Goal: Ask a question

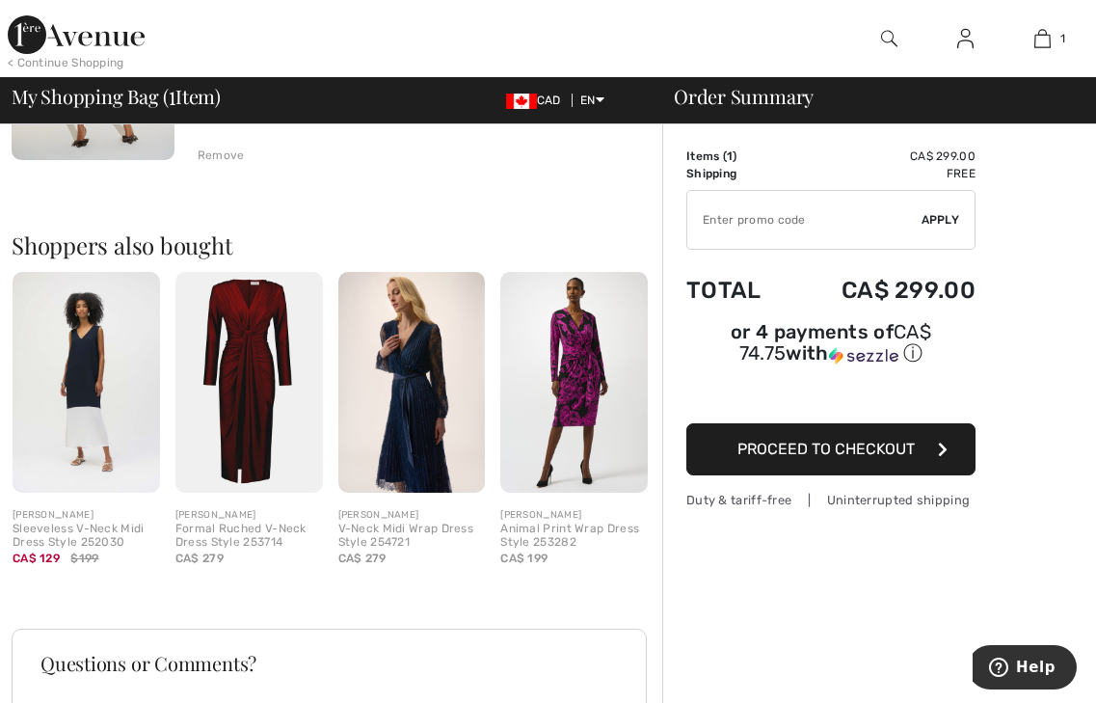
scroll to position [452, 0]
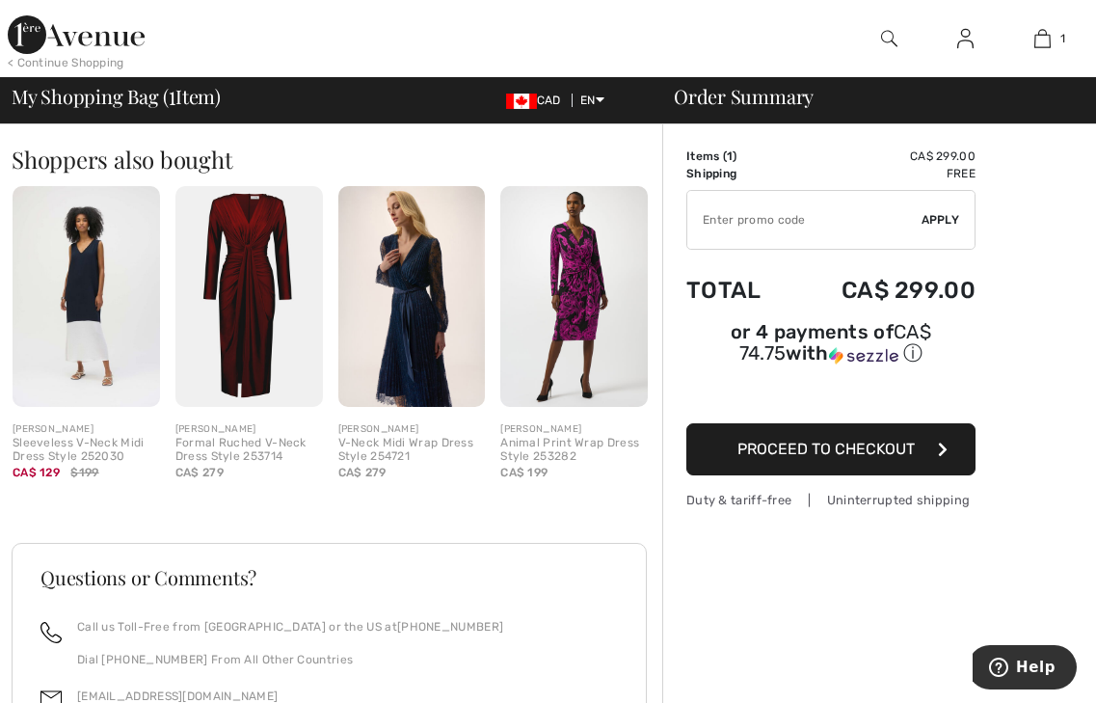
click at [803, 220] on input "TEXT" at bounding box center [805, 220] width 234 height 58
type input "NEW15"
click at [937, 220] on span "Apply" at bounding box center [941, 219] width 39 height 17
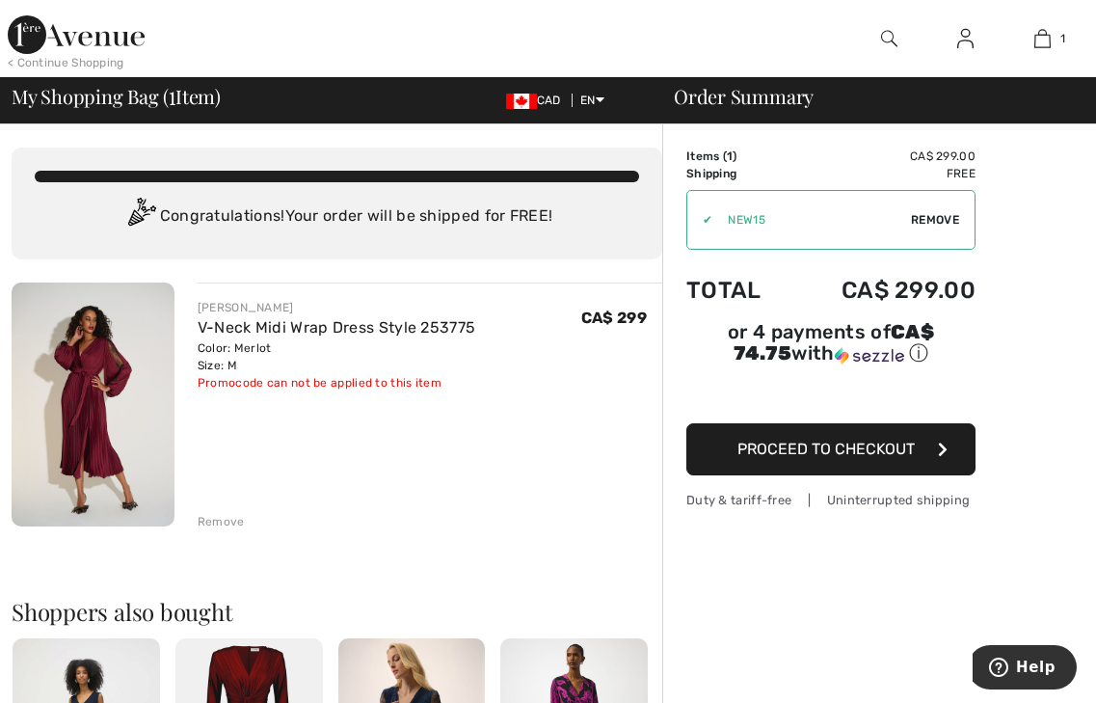
scroll to position [13, 0]
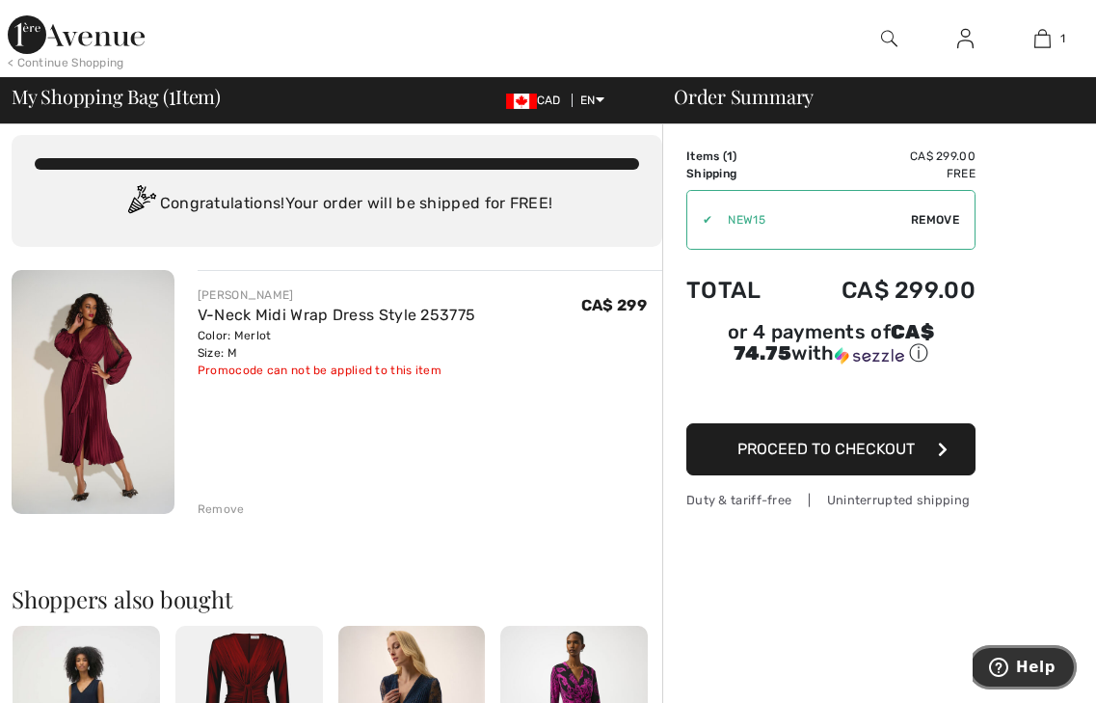
click at [1024, 671] on span "Help" at bounding box center [1036, 667] width 40 height 17
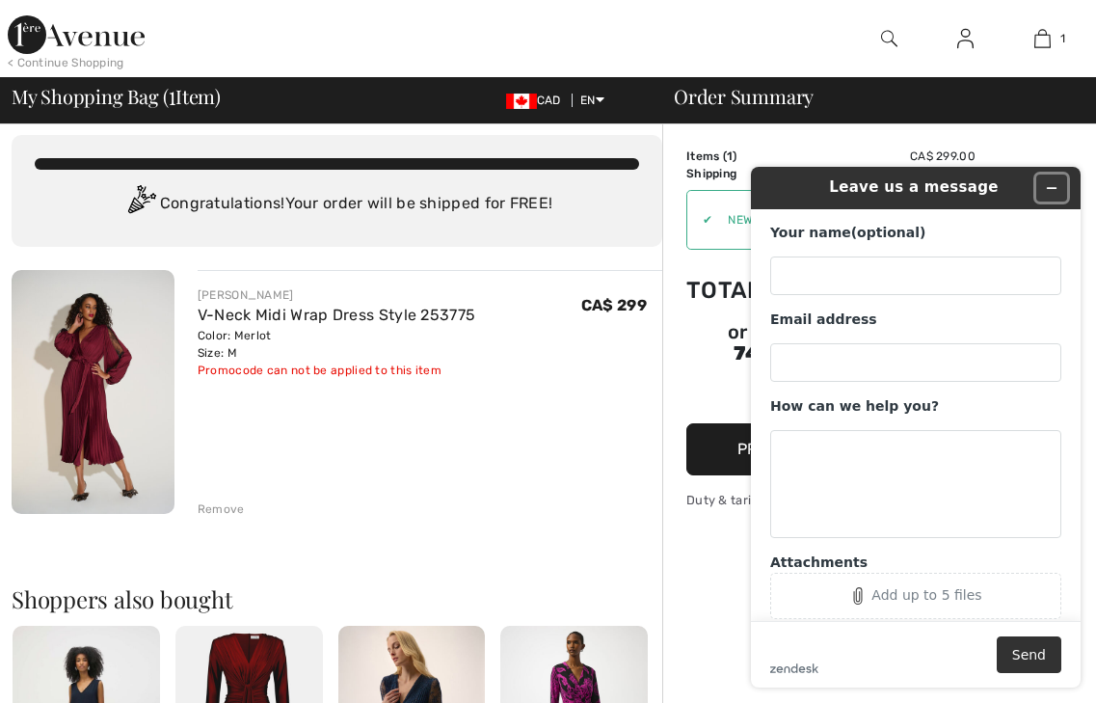
click at [1049, 187] on icon "Minimize widget" at bounding box center [1051, 187] width 13 height 13
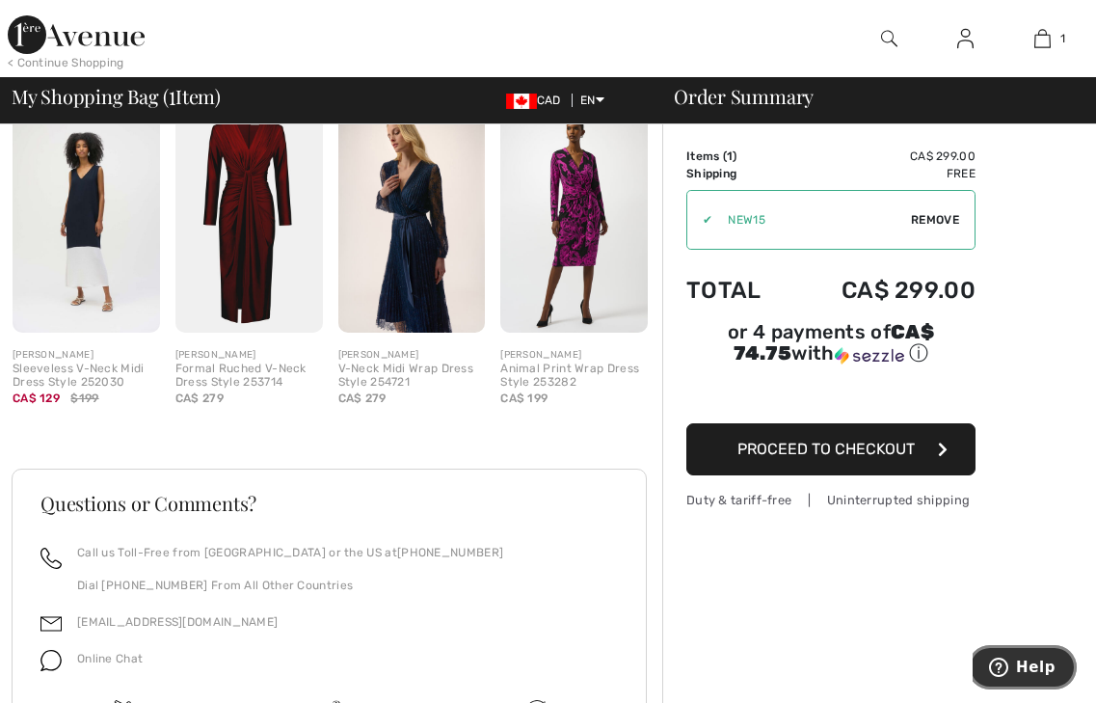
scroll to position [716, 0]
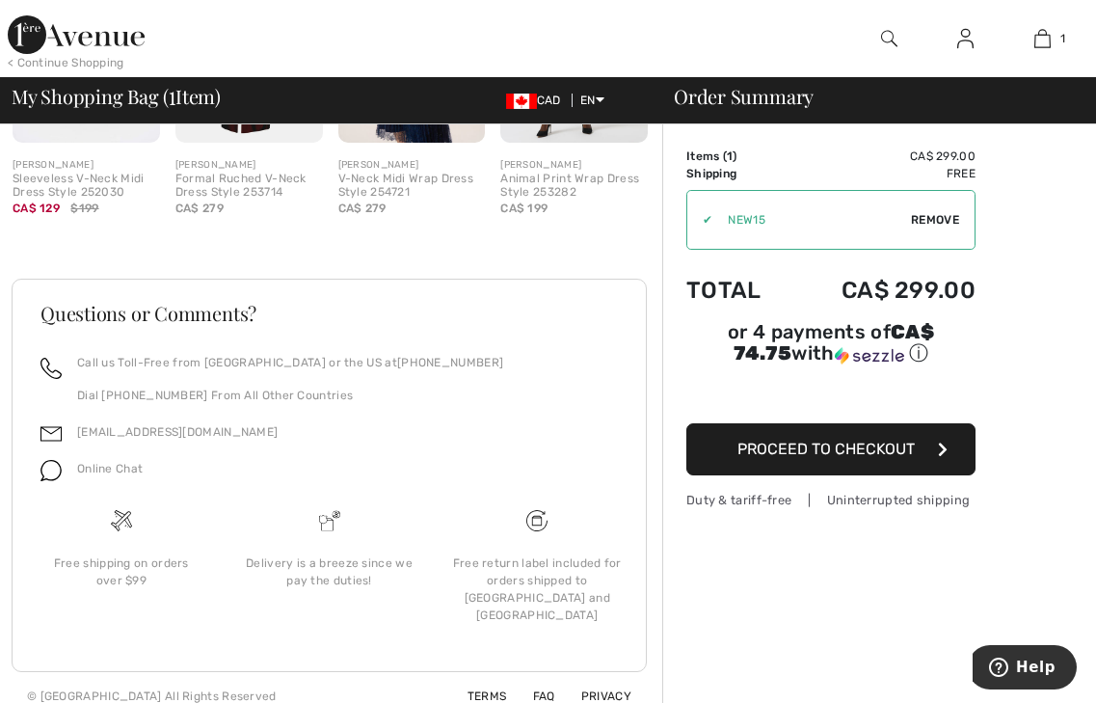
click at [104, 465] on span "Online Chat" at bounding box center [110, 468] width 66 height 13
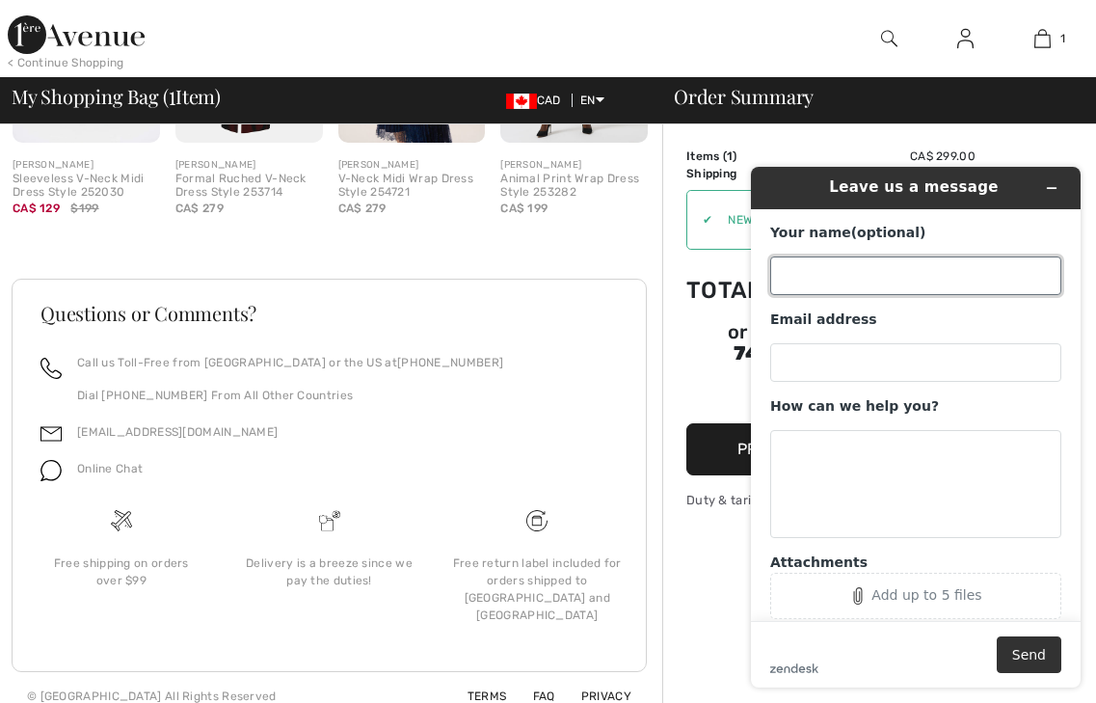
click at [793, 285] on input "Your name (optional)" at bounding box center [915, 275] width 291 height 39
type input "NADA"
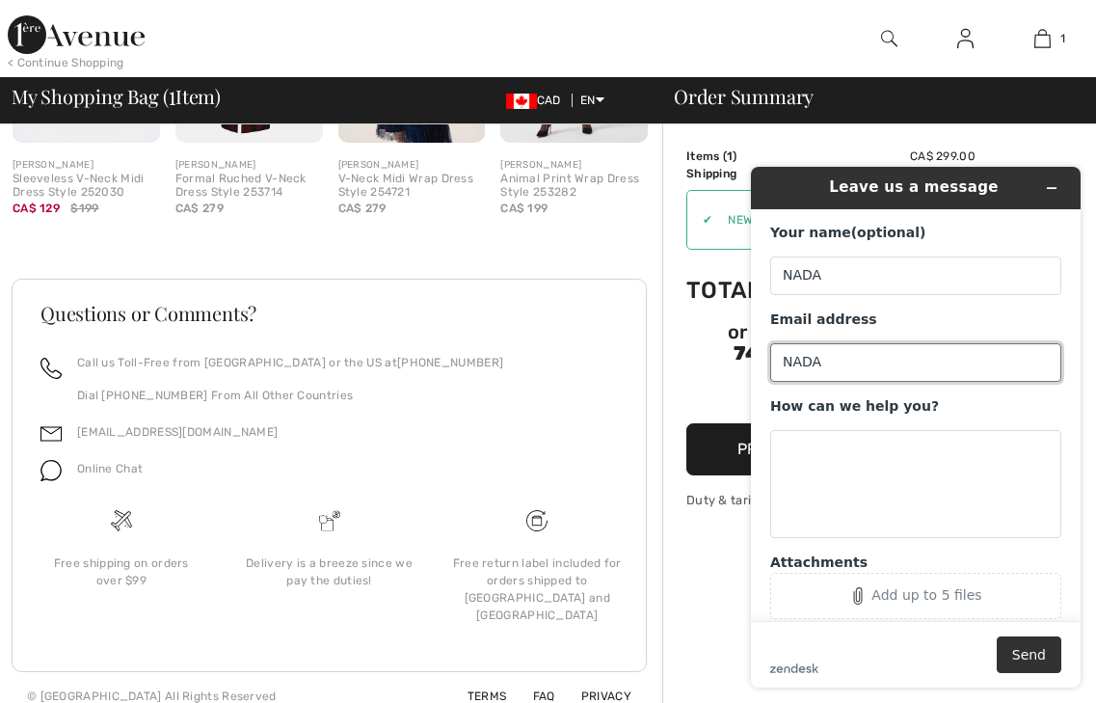
type input "[EMAIL_ADDRESS][DOMAIN_NAME]"
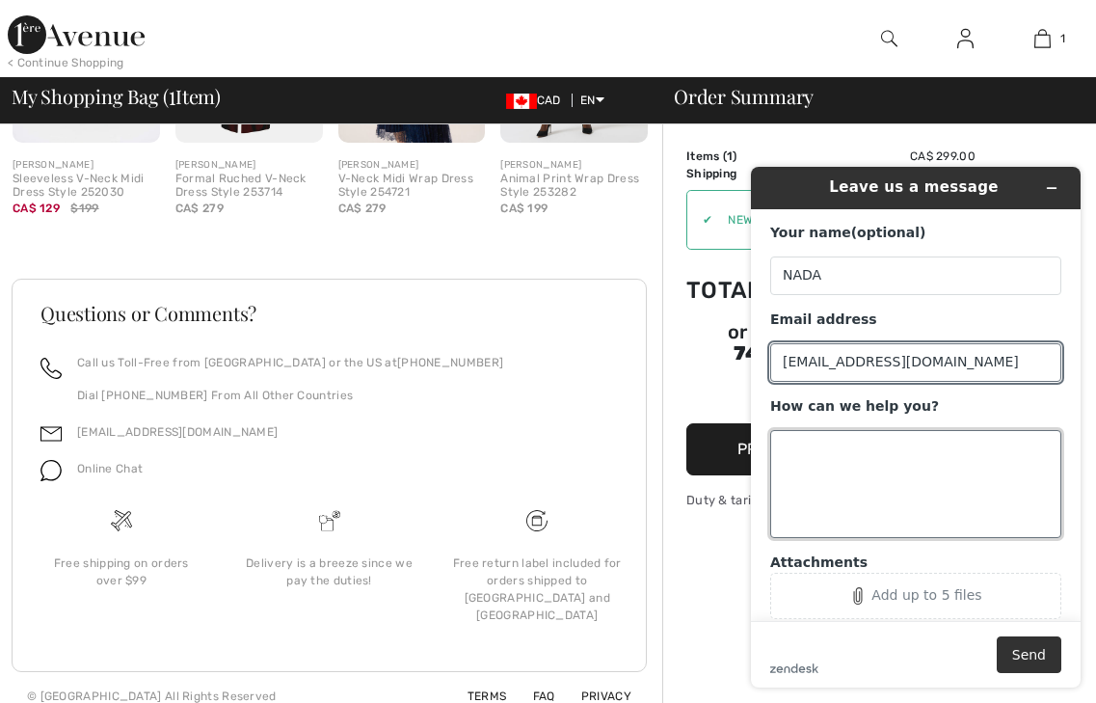
click at [844, 450] on textarea "How can we help you?" at bounding box center [915, 484] width 291 height 108
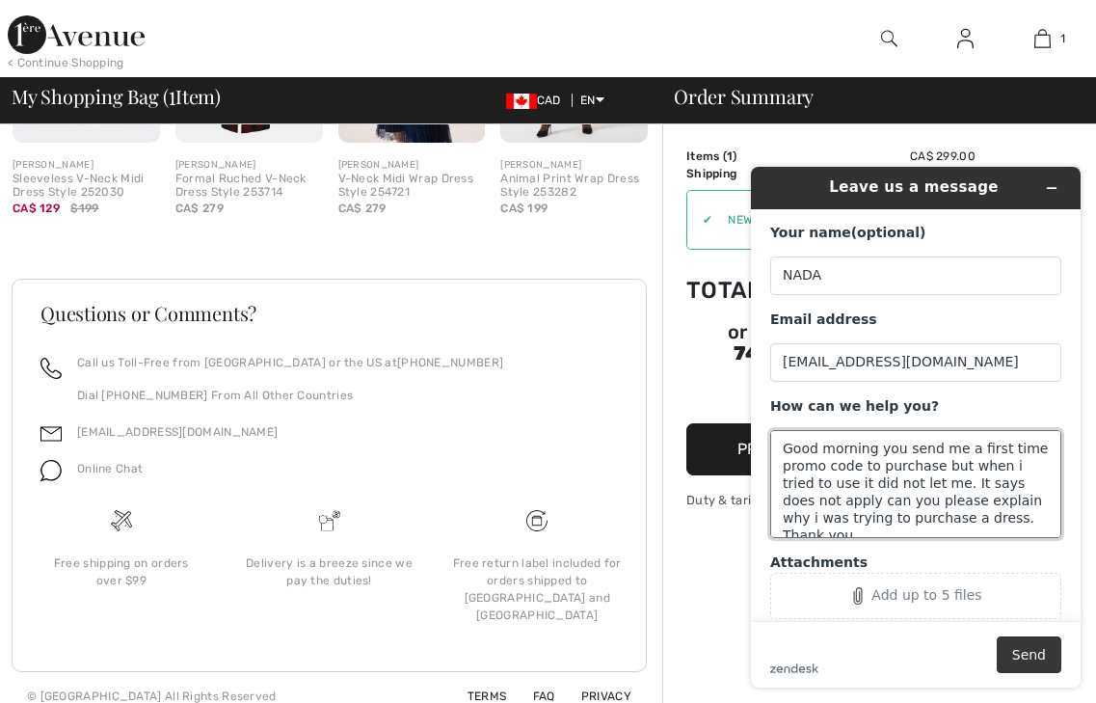
type textarea "Good morning you send me a first time promo code to purchase but when i tried t…"
click at [1034, 662] on button "Send" at bounding box center [1029, 654] width 65 height 37
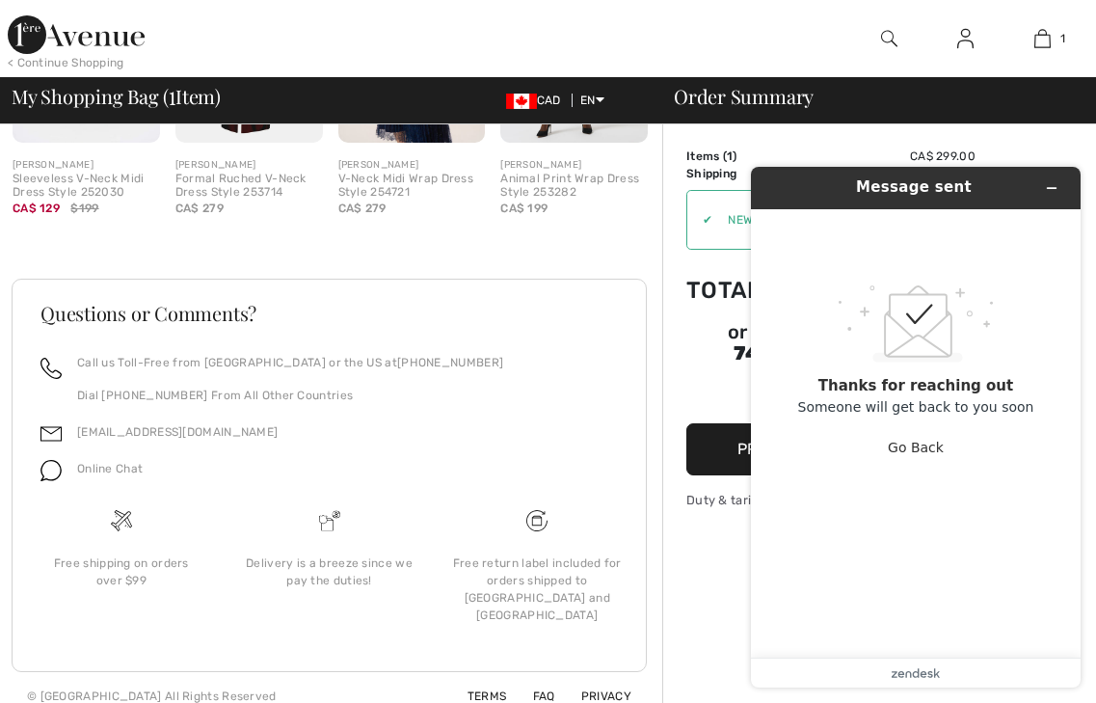
click at [1044, 170] on header "Message sent" at bounding box center [916, 188] width 330 height 42
click at [1050, 186] on icon "Minimize widget" at bounding box center [1051, 187] width 13 height 13
